Goal: Use online tool/utility: Use online tool/utility

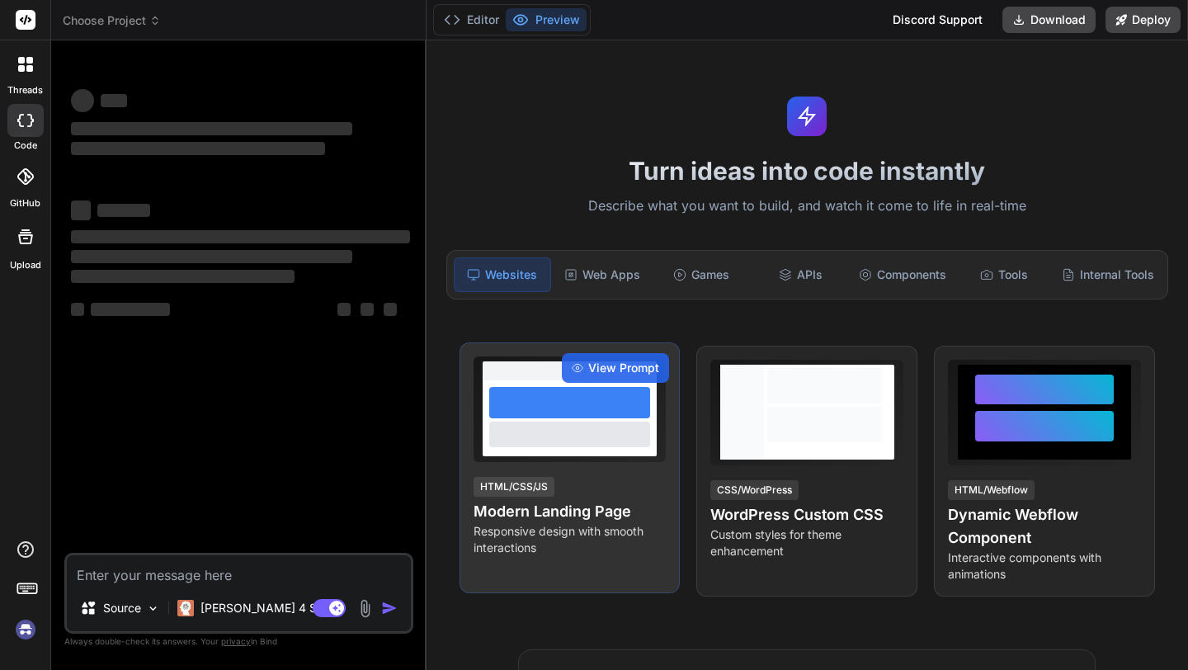
type textarea "x"
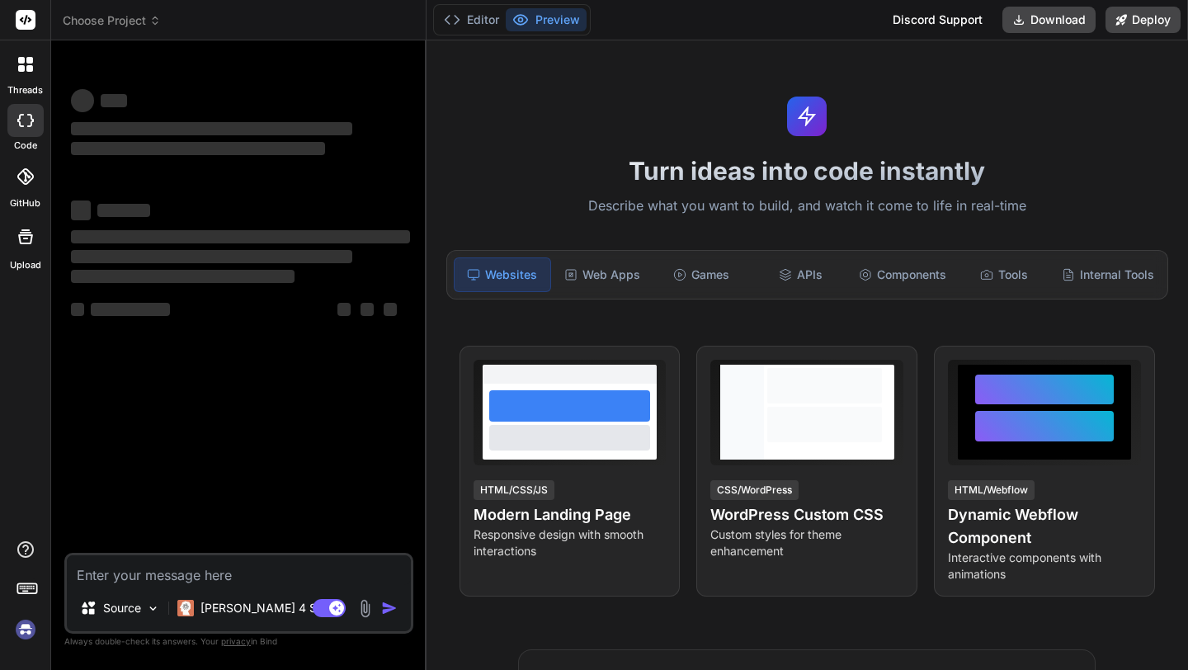
type textarea "x"
click at [576, 123] on div "Turn ideas into code instantly Describe what you want to build, and watch it co…" at bounding box center [806, 354] width 761 height 629
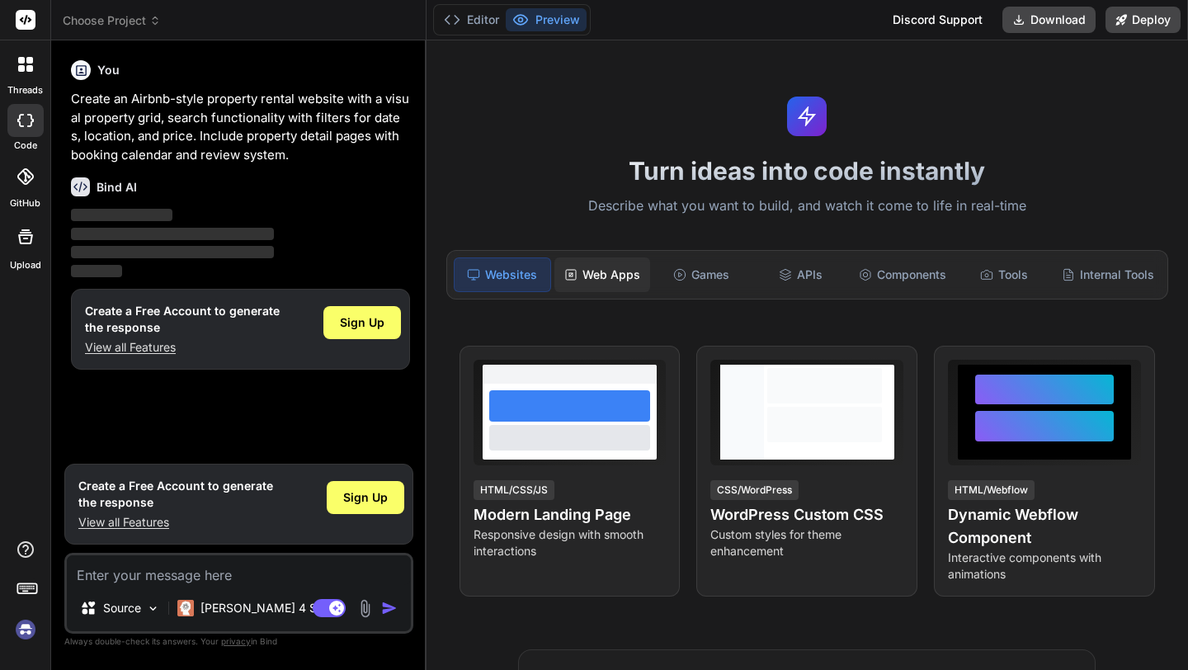
click at [611, 275] on div "Web Apps" at bounding box center [602, 274] width 96 height 35
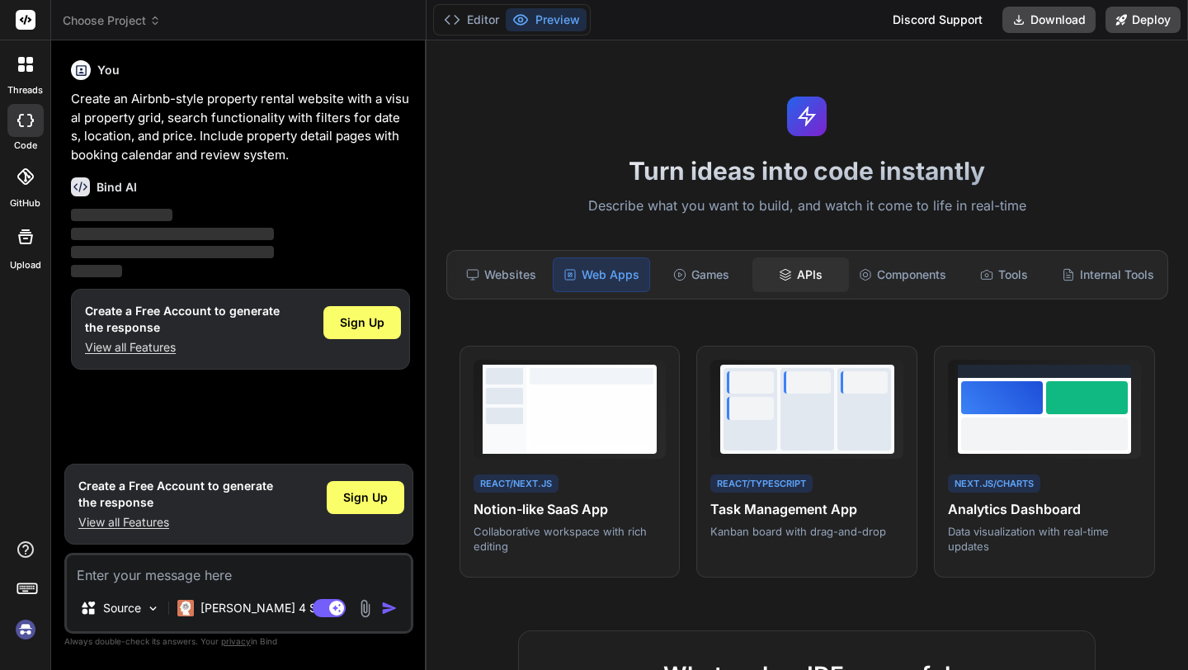
click at [807, 278] on div "APIs" at bounding box center [800, 274] width 96 height 35
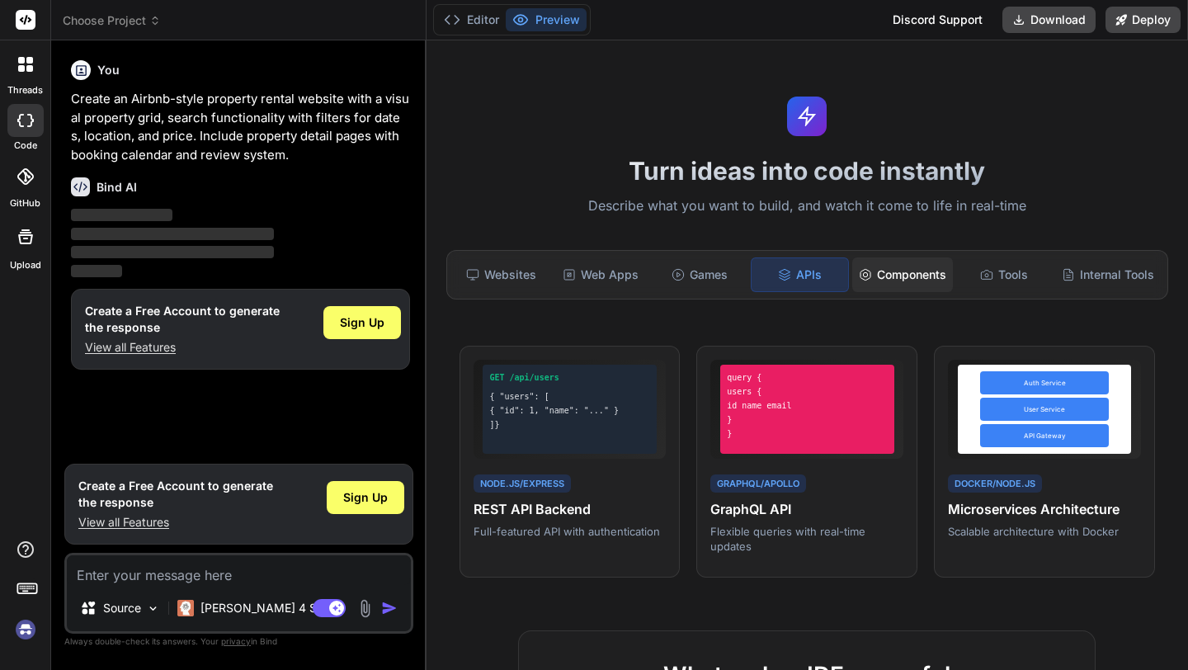
click at [899, 280] on div "Components" at bounding box center [902, 274] width 101 height 35
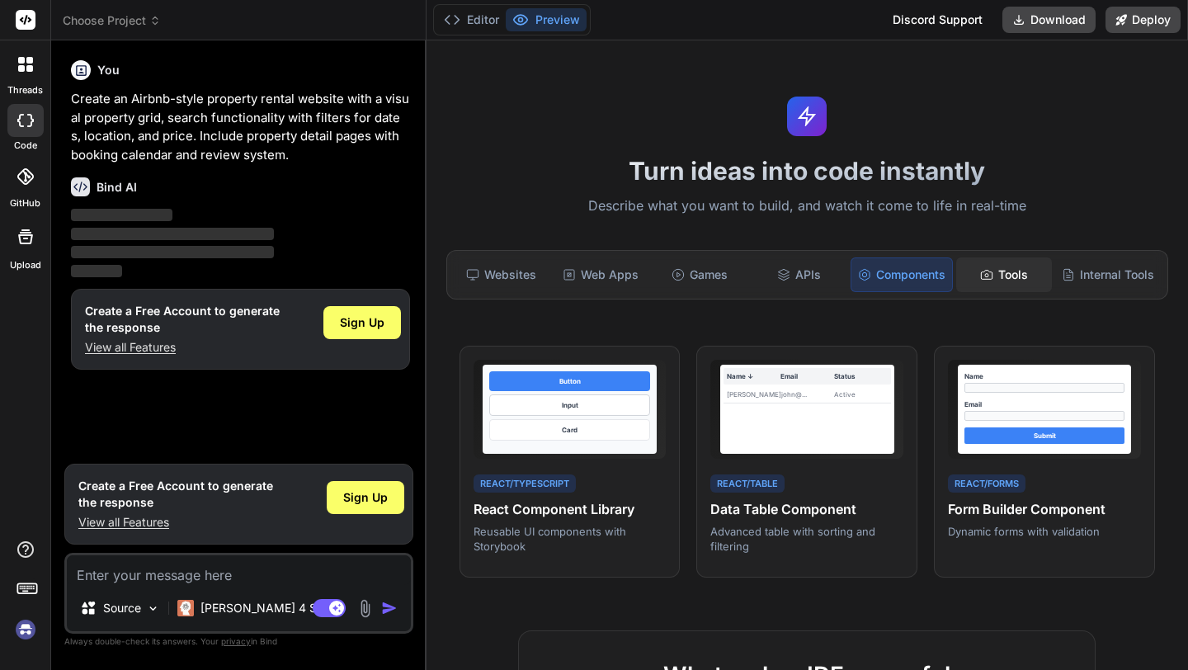
click at [995, 288] on div "Tools" at bounding box center [1004, 274] width 96 height 35
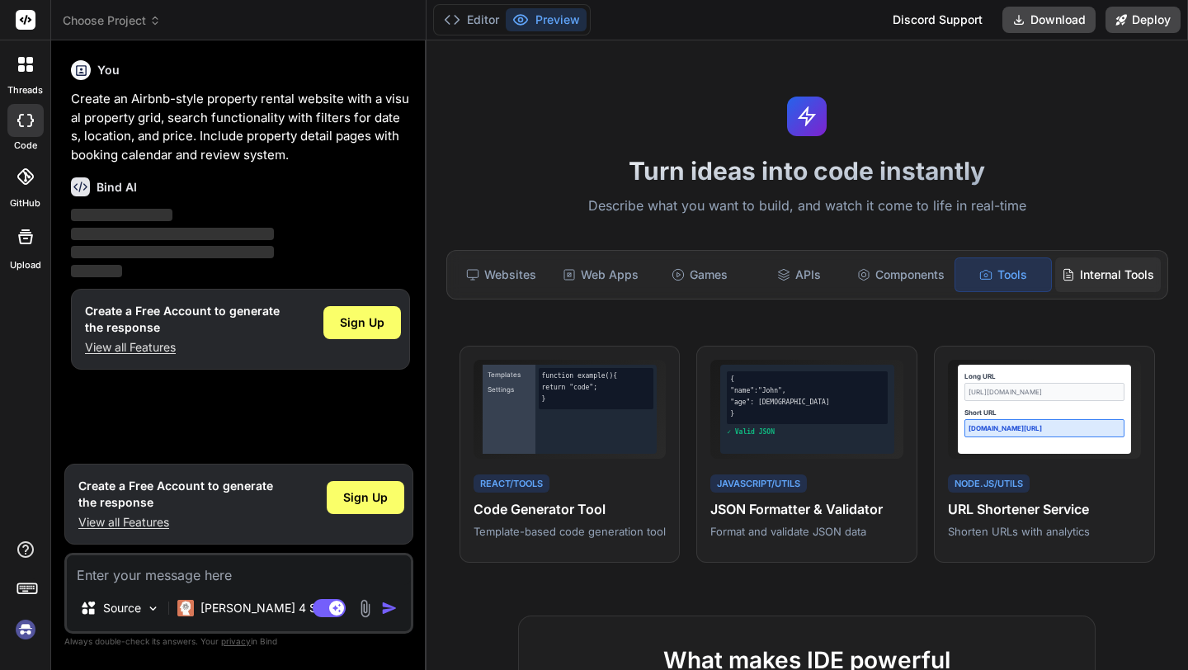
click at [1108, 274] on div "Internal Tools" at bounding box center [1108, 274] width 106 height 35
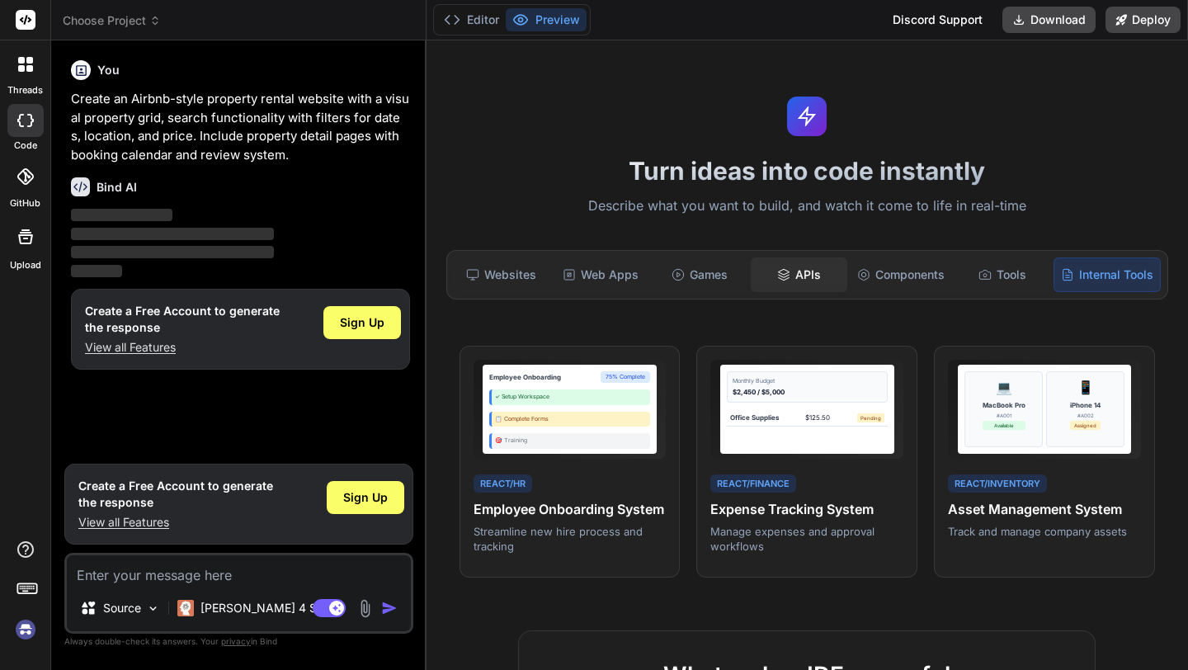
click at [796, 281] on div "APIs" at bounding box center [798, 274] width 96 height 35
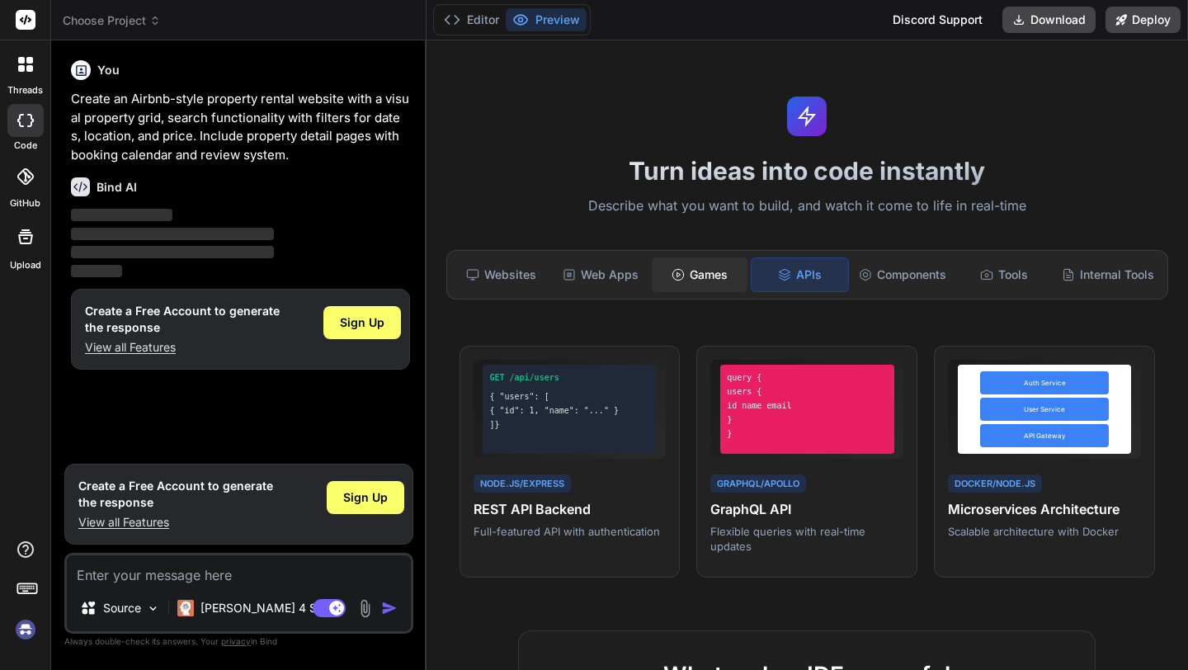
click at [700, 285] on div "Games" at bounding box center [700, 274] width 96 height 35
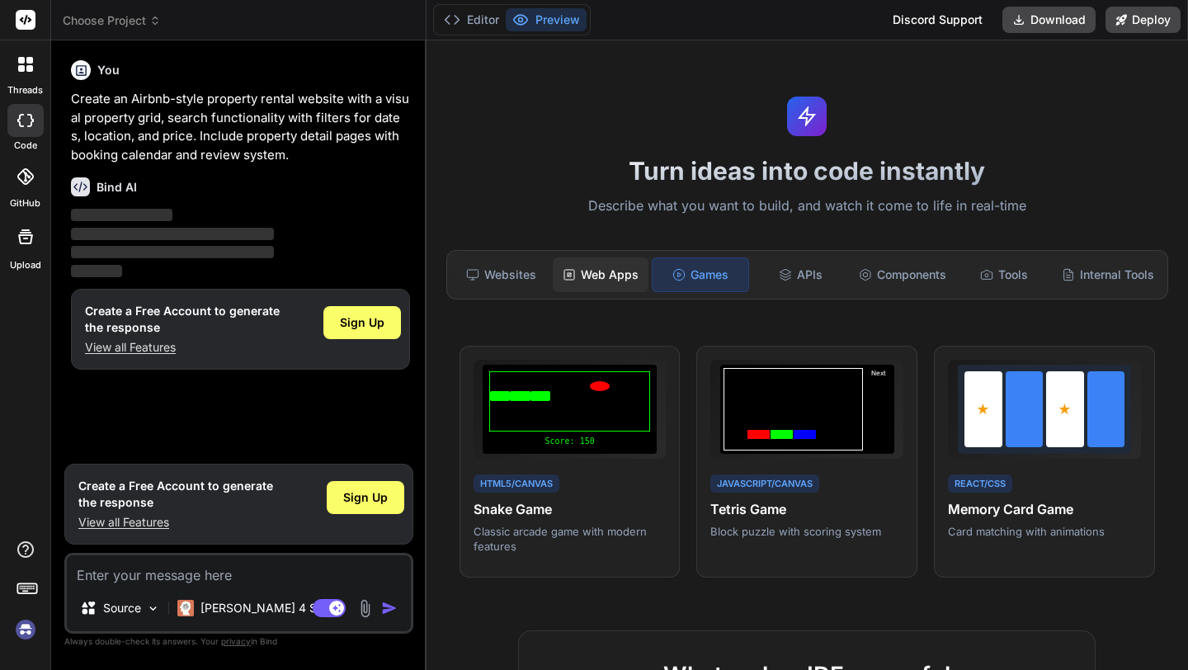
click at [616, 287] on div "Web Apps" at bounding box center [601, 274] width 96 height 35
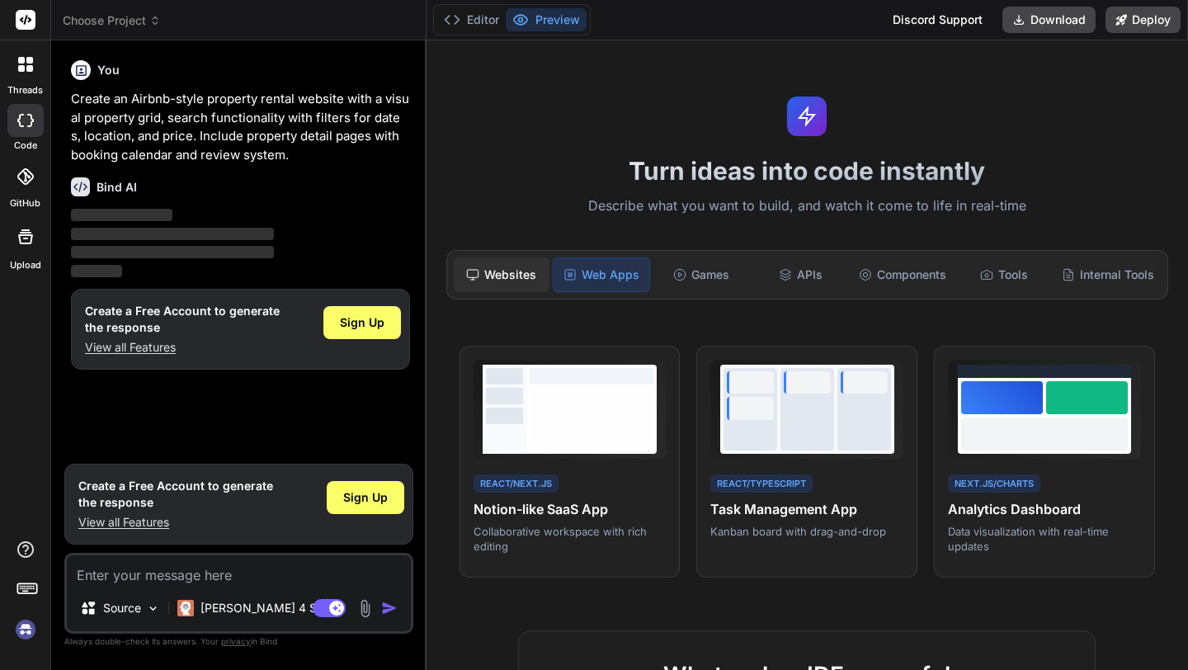
click at [506, 275] on div "Websites" at bounding box center [502, 274] width 96 height 35
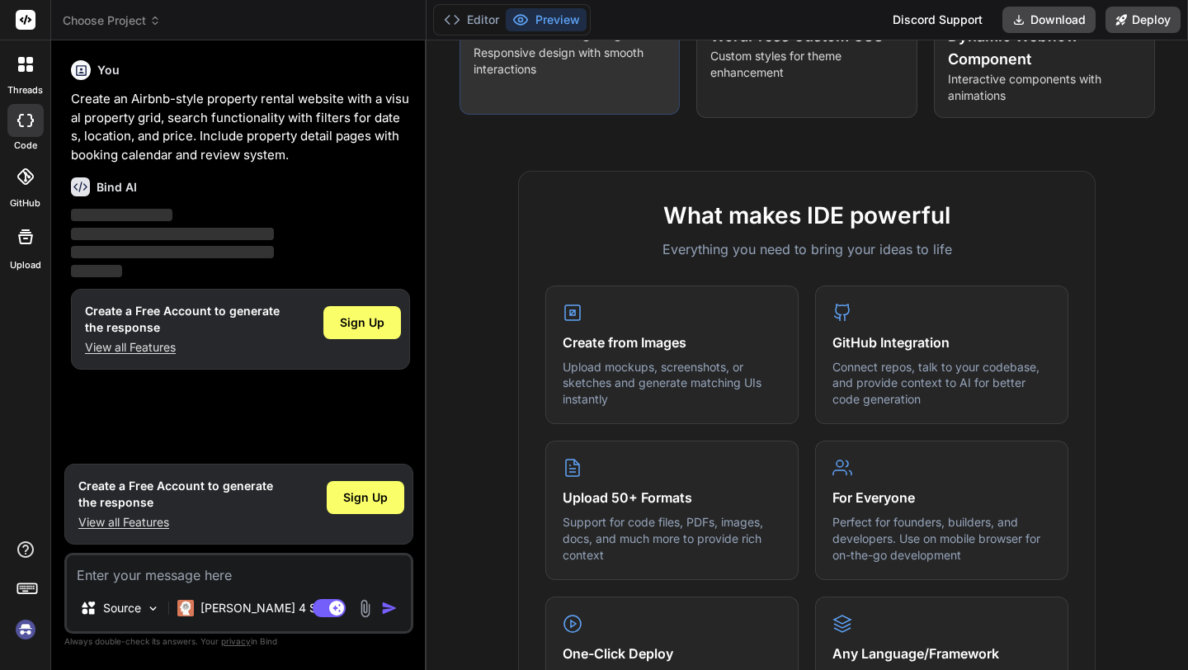
scroll to position [492, 0]
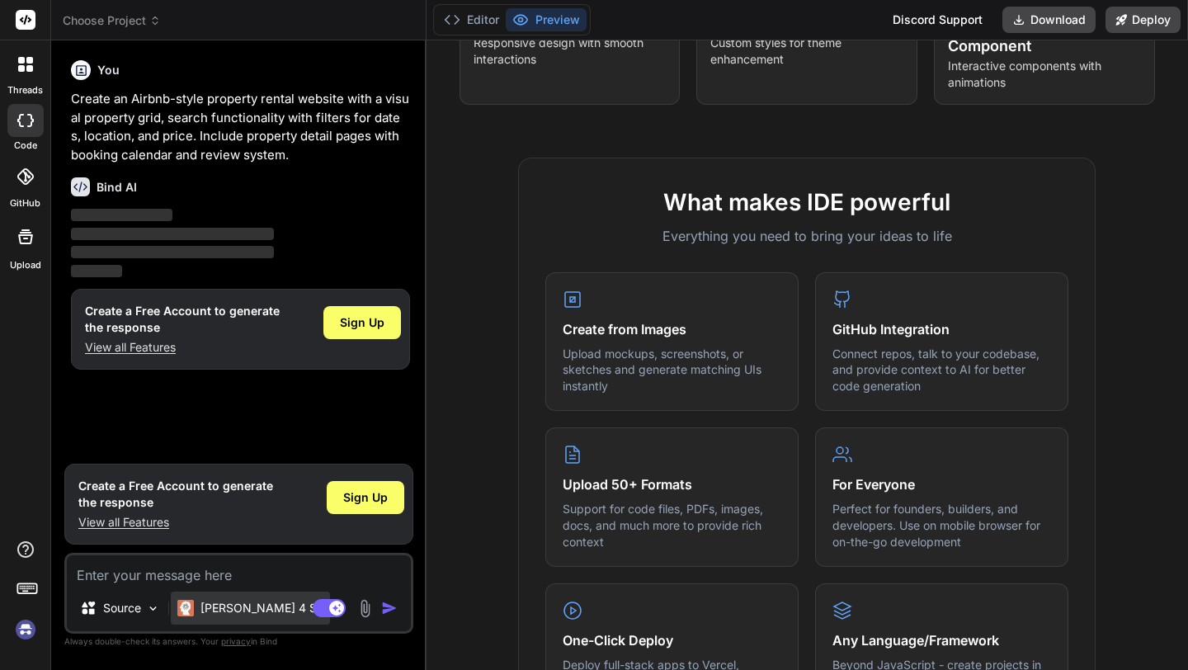
click at [229, 614] on p "Claude 4 S.." at bounding box center [261, 608] width 123 height 16
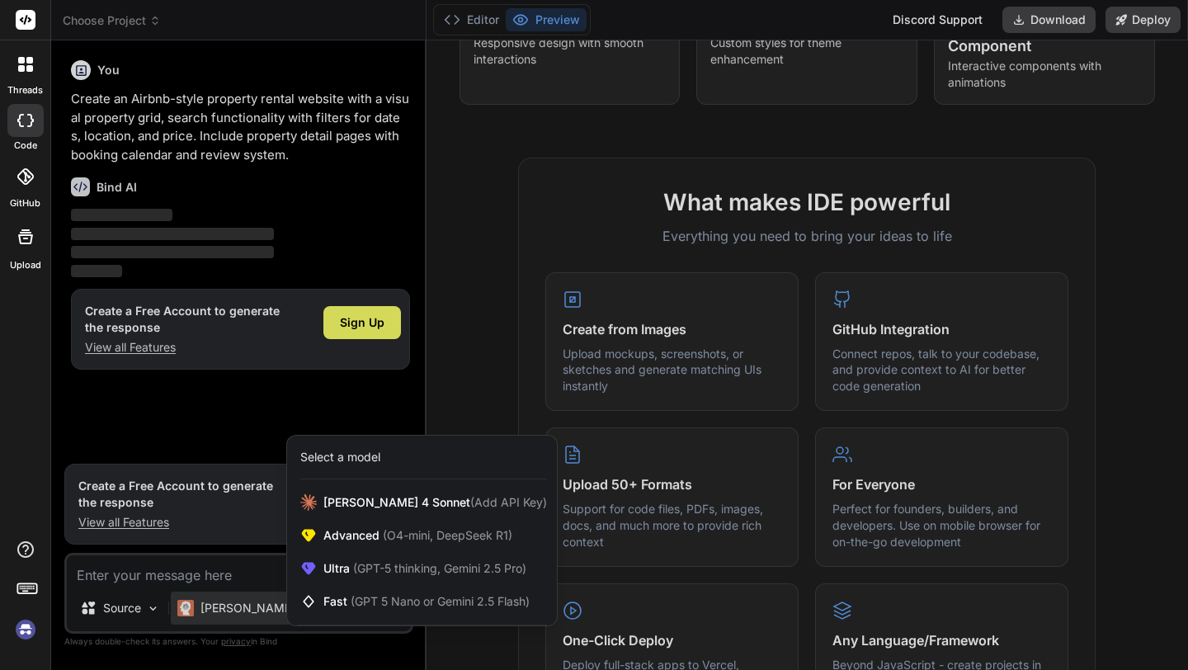
click at [186, 585] on div at bounding box center [594, 335] width 1188 height 670
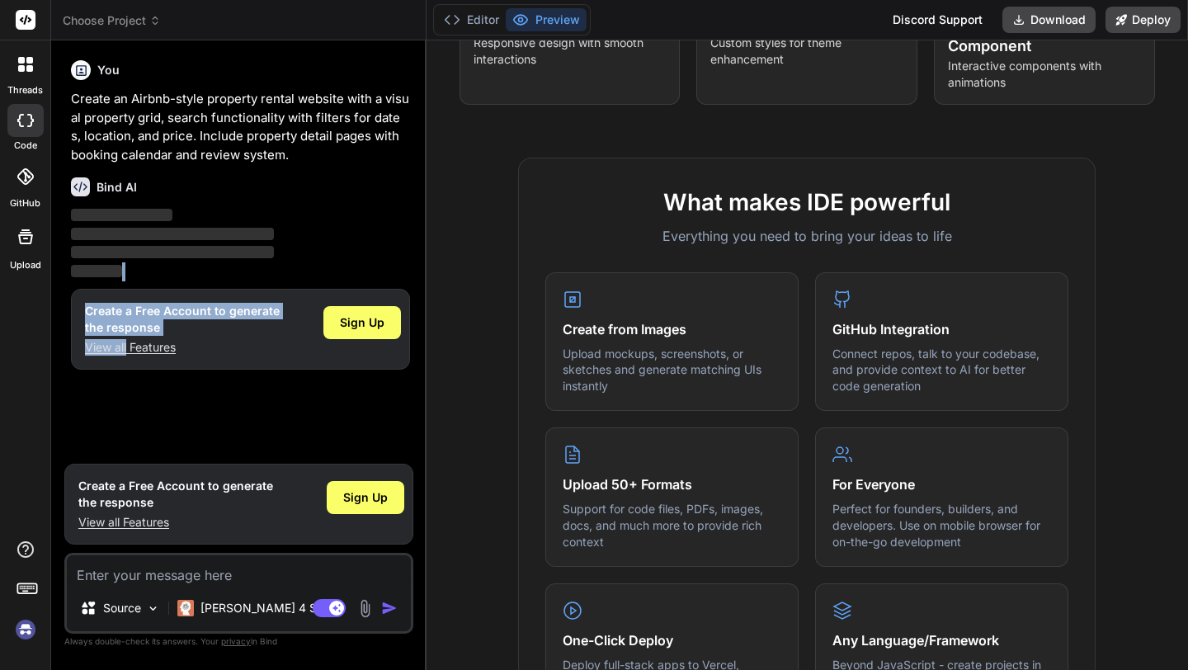
drag, startPoint x: 127, startPoint y: 352, endPoint x: 263, endPoint y: 262, distance: 163.1
click at [262, 266] on div "You Create an Airbnb-style property rental website with a visual property grid,…" at bounding box center [241, 255] width 346 height 402
click at [17, 158] on div "GitHub" at bounding box center [25, 181] width 50 height 59
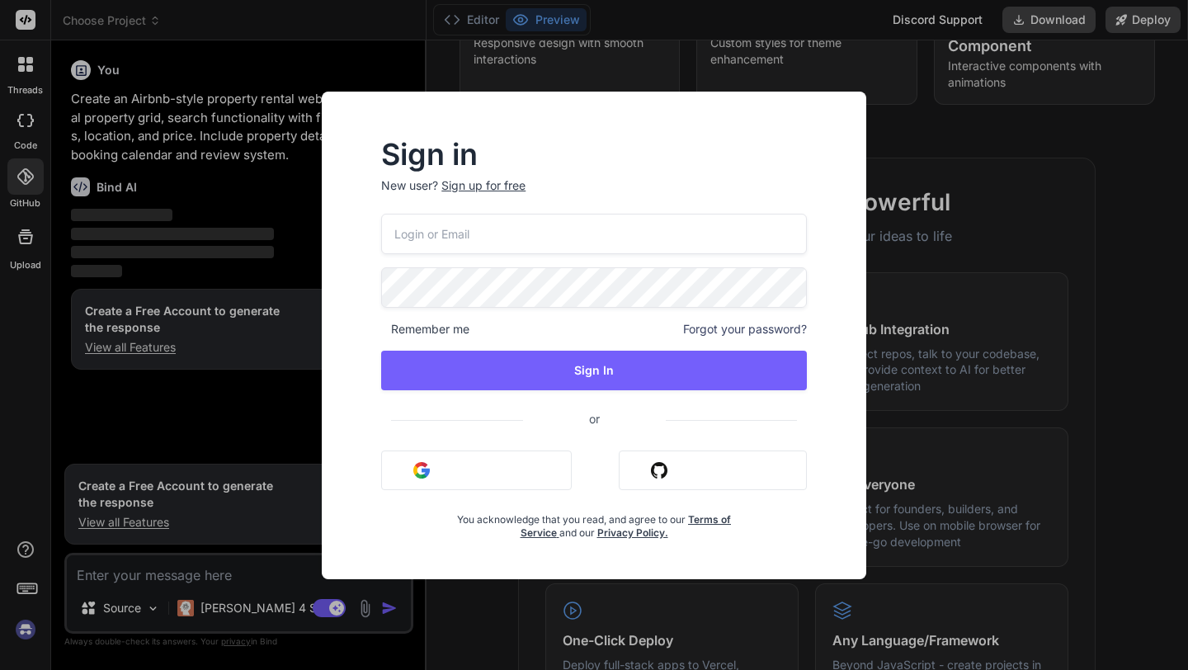
click at [212, 268] on div "Sign in New user? Sign up for free Remember me Forgot your password? Sign In or…" at bounding box center [594, 335] width 1188 height 670
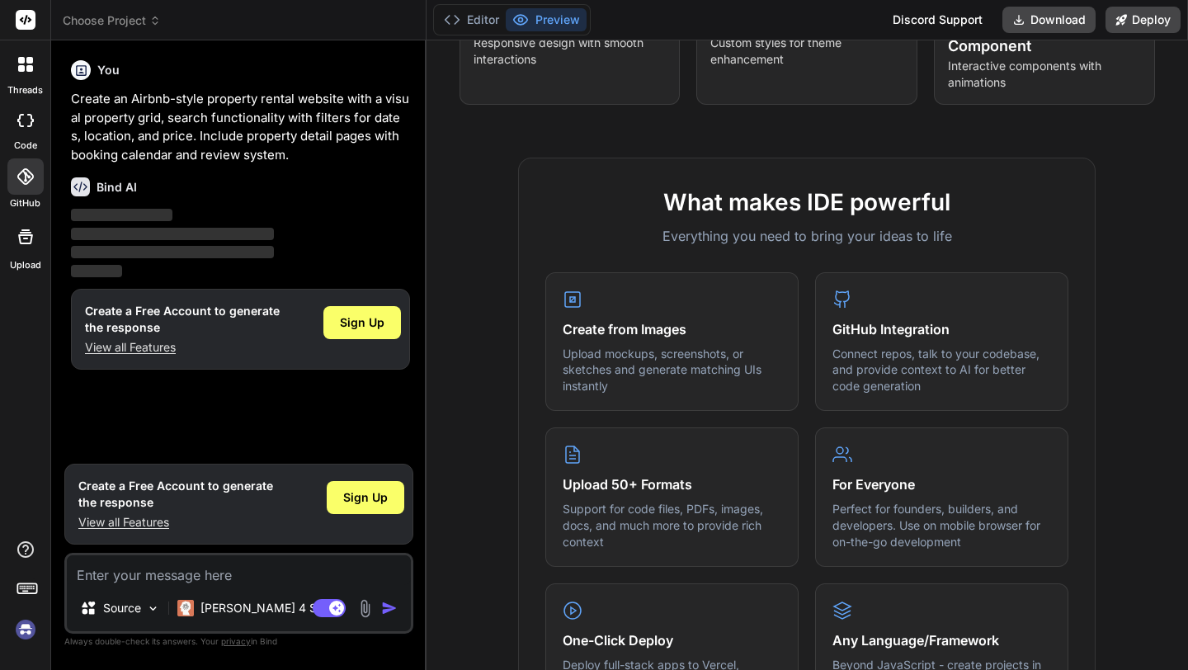
click at [7, 241] on div at bounding box center [26, 237] width 40 height 40
click at [16, 80] on div at bounding box center [25, 64] width 35 height 35
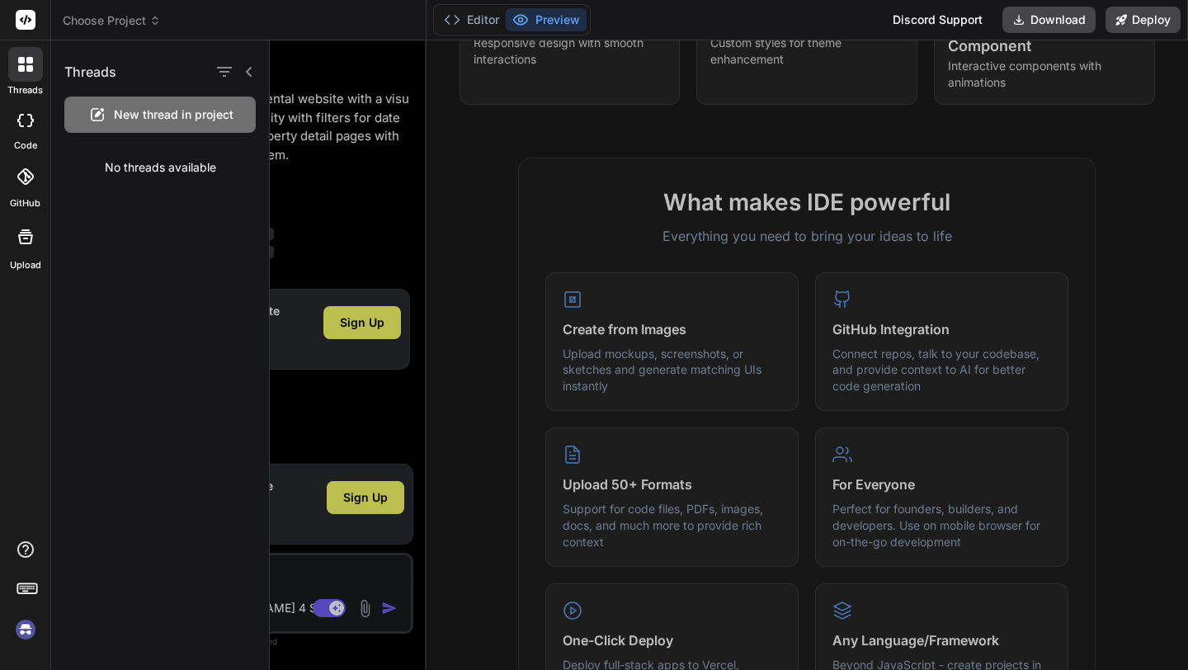
click at [152, 119] on span "New thread in project" at bounding box center [174, 114] width 120 height 16
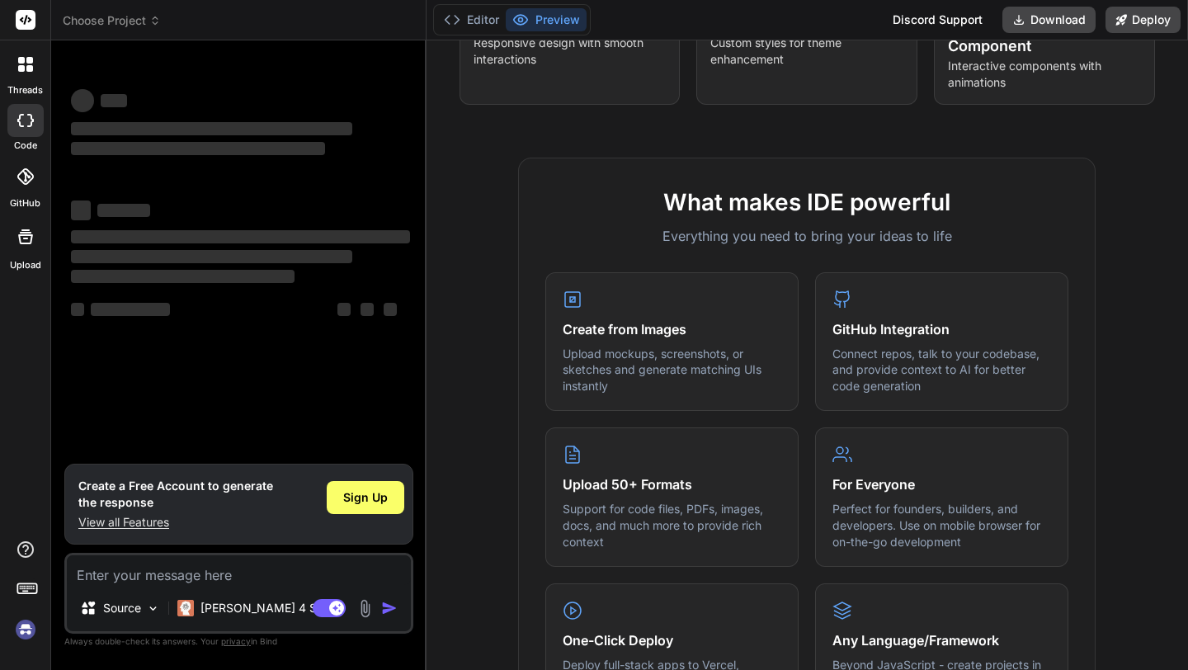
type textarea "x"
